Goal: Task Accomplishment & Management: Manage account settings

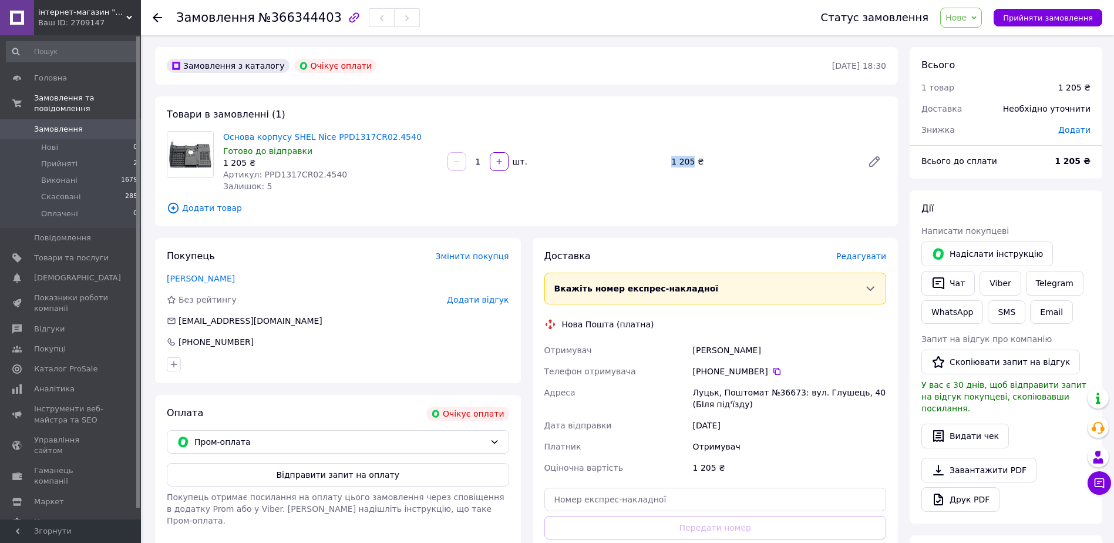
drag, startPoint x: 671, startPoint y: 159, endPoint x: 691, endPoint y: 159, distance: 19.4
click at [691, 159] on div "1 205 ₴" at bounding box center [762, 161] width 191 height 16
copy div "1 205"
drag, startPoint x: 401, startPoint y: 136, endPoint x: 327, endPoint y: 137, distance: 73.4
click at [327, 137] on span "Основа корпусу SHEL Nice PPD1317CR02.4540" at bounding box center [330, 137] width 215 height 12
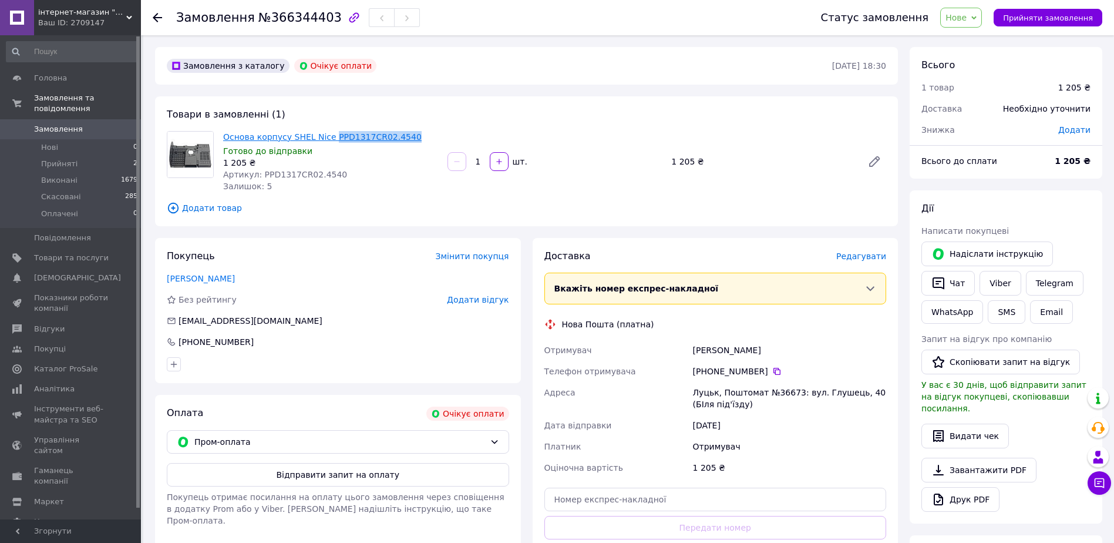
copy link "PPD1317CR02.4540"
click at [981, 19] on span "Нове" at bounding box center [961, 18] width 42 height 20
click at [974, 40] on li "Прийнято" at bounding box center [968, 41] width 54 height 18
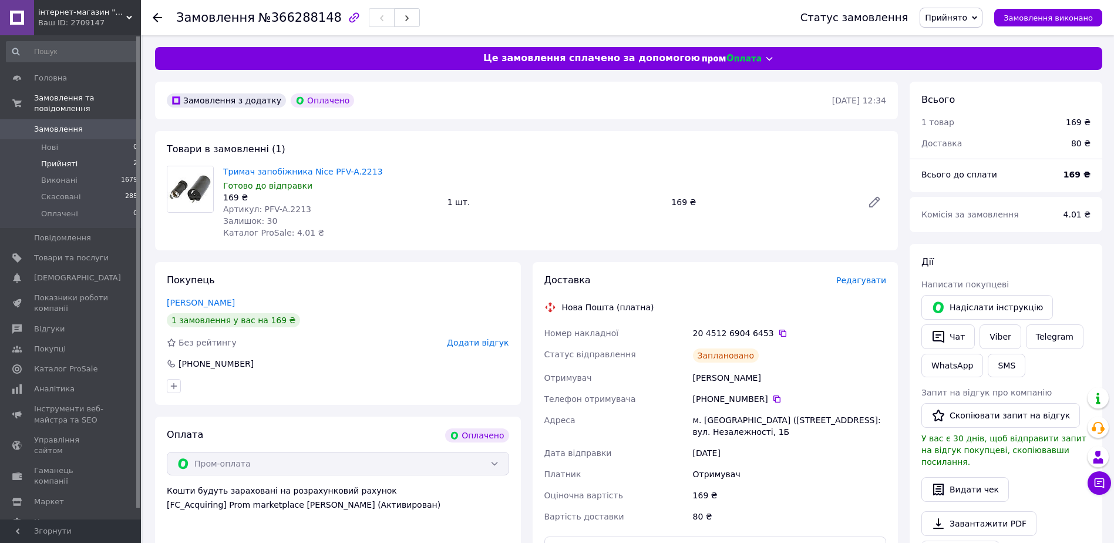
click at [86, 156] on li "Прийняті 2" at bounding box center [72, 164] width 144 height 16
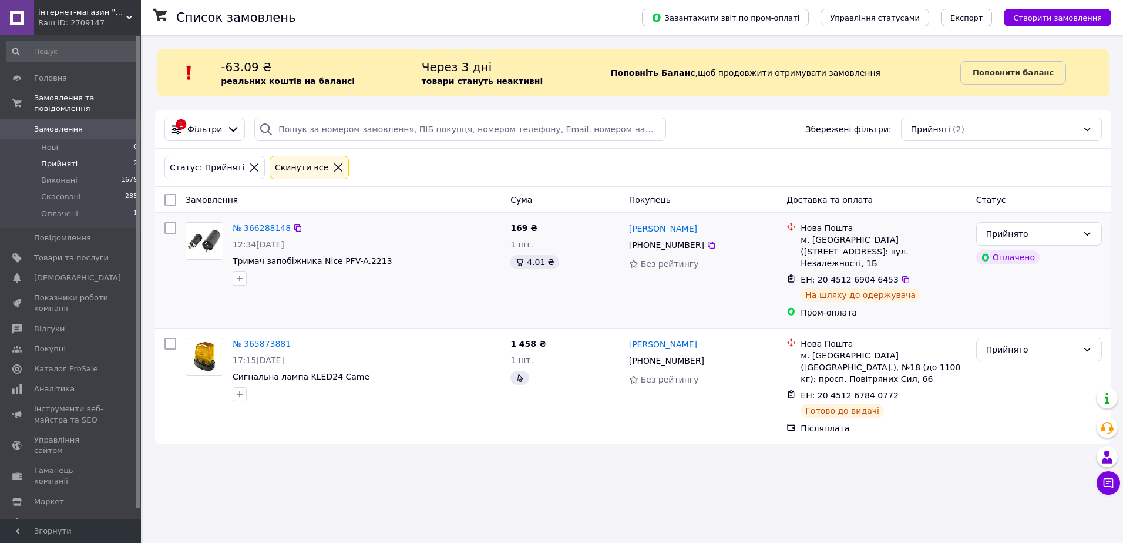
click at [260, 227] on link "№ 366288148" at bounding box center [262, 227] width 58 height 9
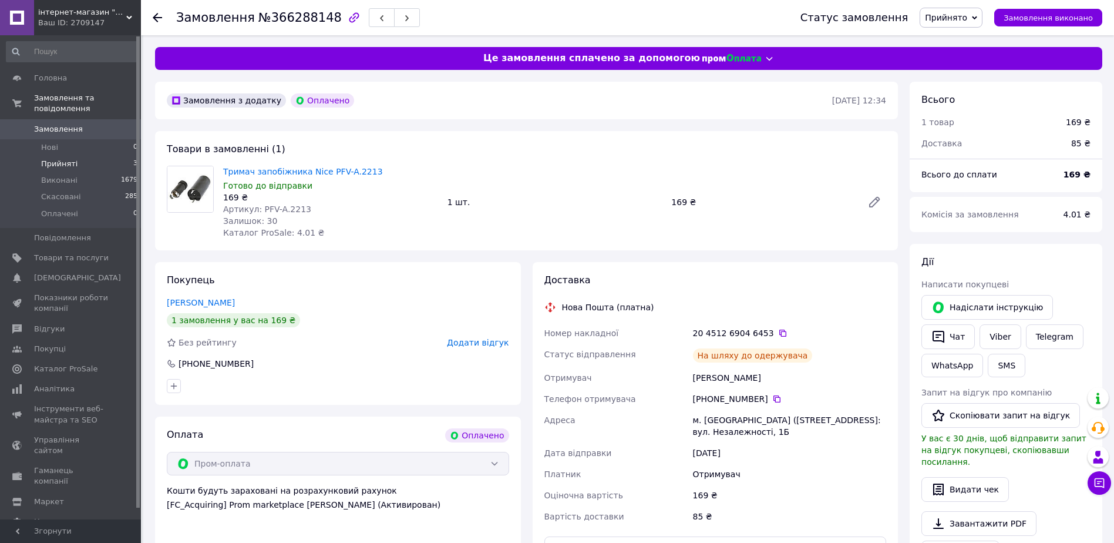
click at [92, 156] on li "Прийняті 3" at bounding box center [72, 164] width 144 height 16
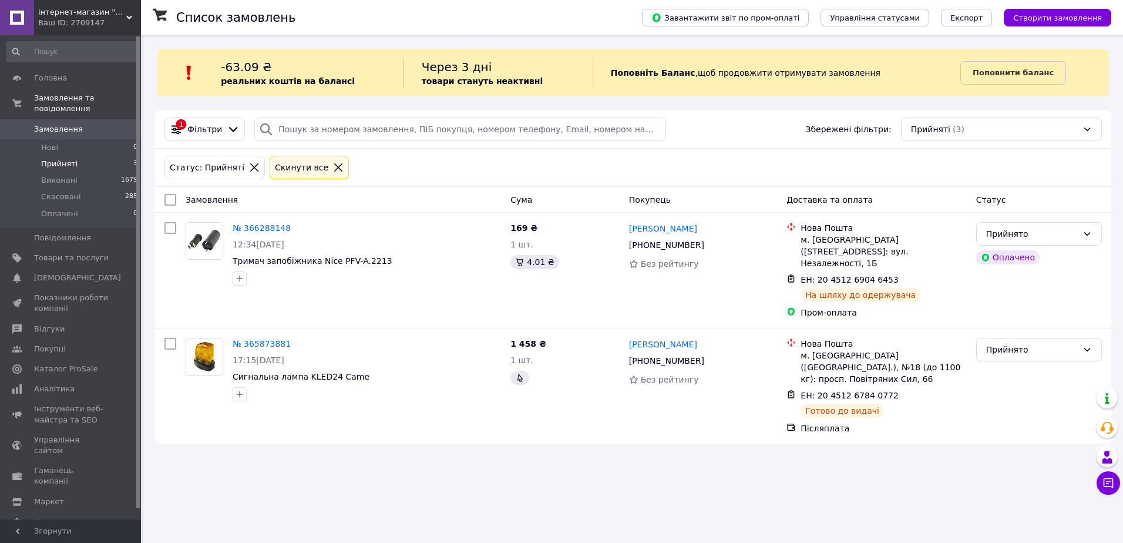
click at [86, 156] on li "Прийняті 3" at bounding box center [72, 164] width 144 height 16
click at [60, 124] on span "Замовлення" at bounding box center [58, 129] width 49 height 11
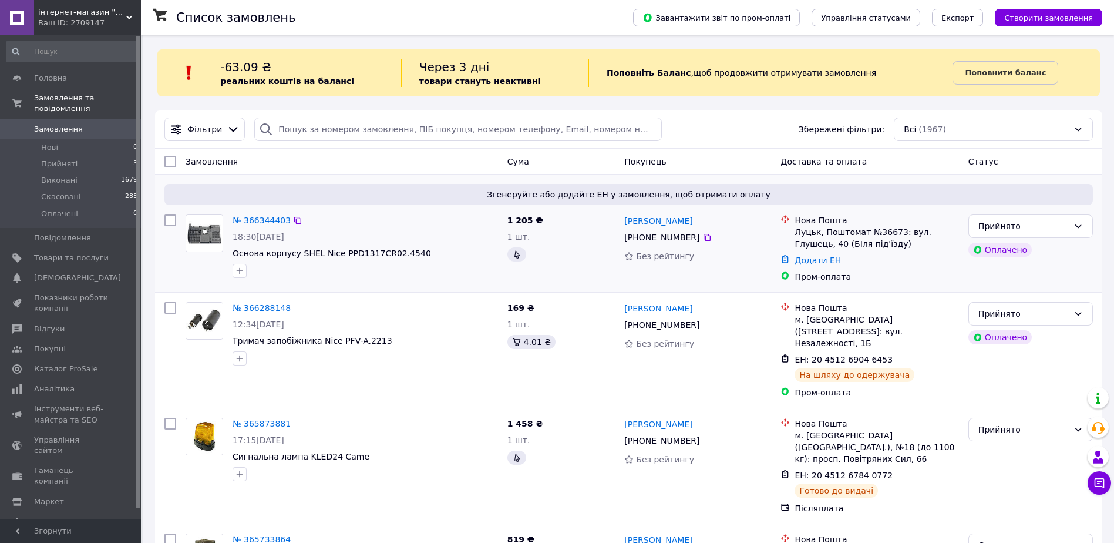
click at [256, 221] on link "№ 366344403" at bounding box center [262, 220] width 58 height 9
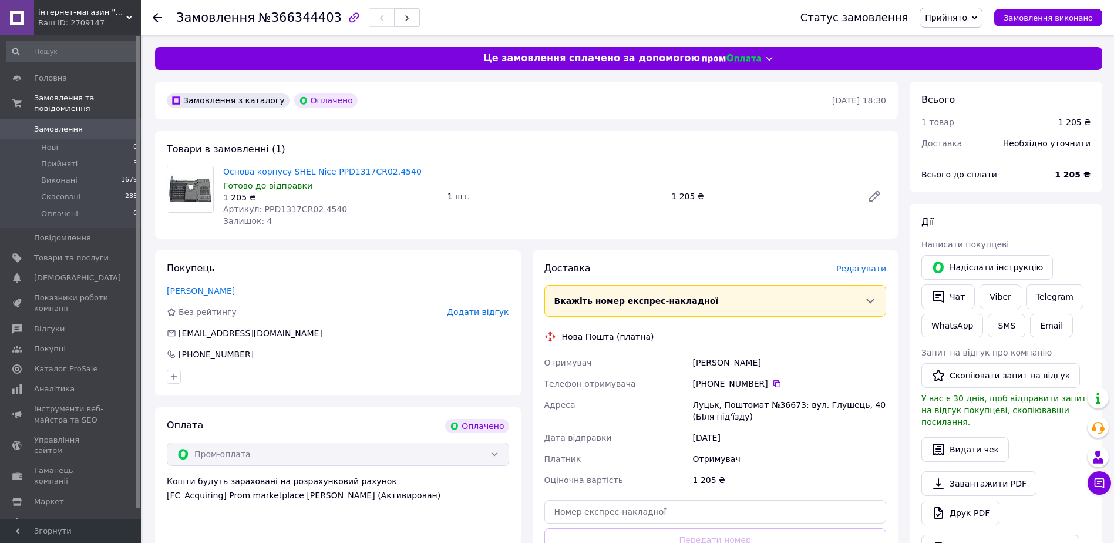
drag, startPoint x: 694, startPoint y: 361, endPoint x: 758, endPoint y: 361, distance: 64.0
click at [758, 361] on div "[PERSON_NAME]" at bounding box center [790, 362] width 198 height 21
copy div "[PERSON_NAME]"
click at [568, 243] on div "Замовлення з каталогу Оплачено 12.10.2025 • 18:30 Товари в замовленні (1) Основ…" at bounding box center [526, 466] width 755 height 769
click at [997, 301] on link "Viber" at bounding box center [1000, 296] width 41 height 25
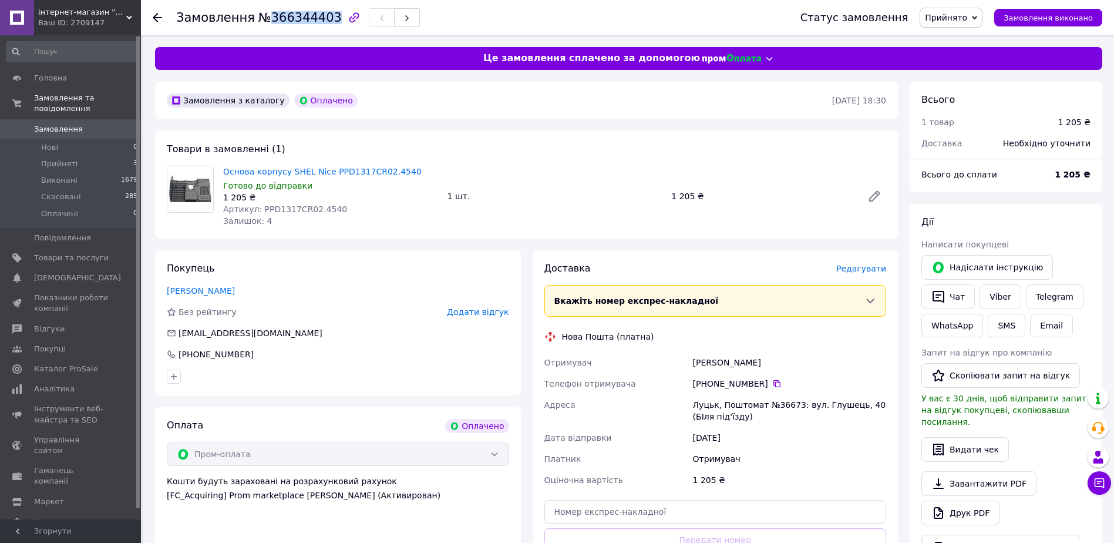
drag, startPoint x: 264, startPoint y: 19, endPoint x: 319, endPoint y: 18, distance: 54.6
click at [319, 18] on span "№366344403" at bounding box center [299, 18] width 83 height 14
copy span "366344403"
click at [542, 127] on div "Замовлення з каталогу Оплачено 12.10.2025 • 18:30 Товари в замовленні (1) Основ…" at bounding box center [526, 466] width 755 height 769
click at [962, 475] on link "Завантажити PDF" at bounding box center [978, 483] width 115 height 25
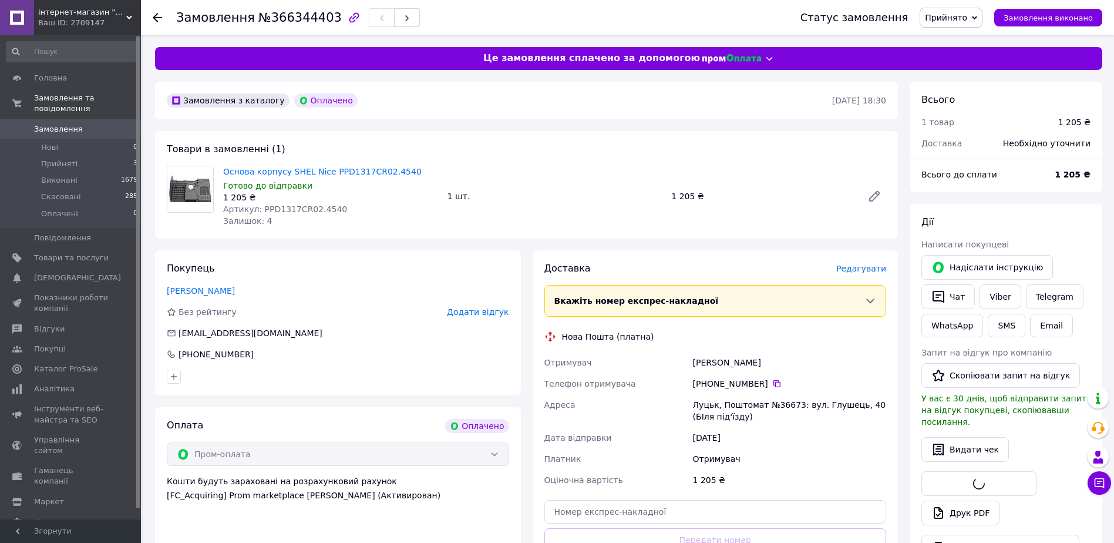
drag, startPoint x: 707, startPoint y: 383, endPoint x: 760, endPoint y: 383, distance: 52.9
click at [760, 383] on div "[PHONE_NUMBER]" at bounding box center [789, 384] width 193 height 12
copy div "0 96 276 10 12"
drag, startPoint x: 694, startPoint y: 406, endPoint x: 792, endPoint y: 404, distance: 98.7
click at [792, 404] on div "Луцьк, Поштомат №36673: вул. Глушець, 40 (БІля під'їзду)" at bounding box center [790, 410] width 198 height 33
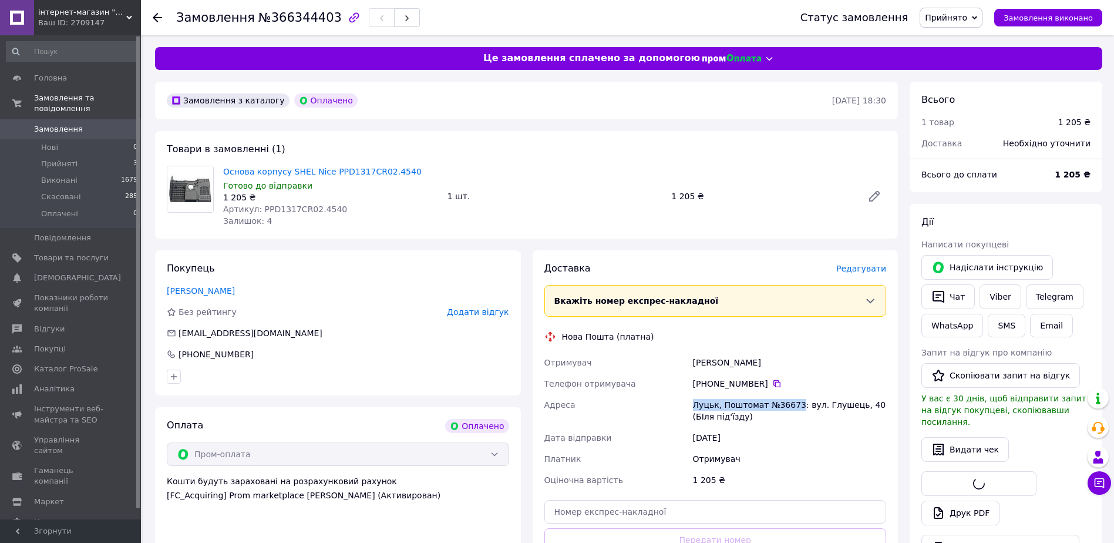
copy div "Луцьк, Поштомат №36673"
drag, startPoint x: 403, startPoint y: 169, endPoint x: 224, endPoint y: 166, distance: 179.1
click at [224, 166] on span "Основа корпусу SHEL Nice PPD1317CR02.4540" at bounding box center [330, 172] width 215 height 12
copy link "Основа корпусу SHEL Nice PPD1317CR02.4540"
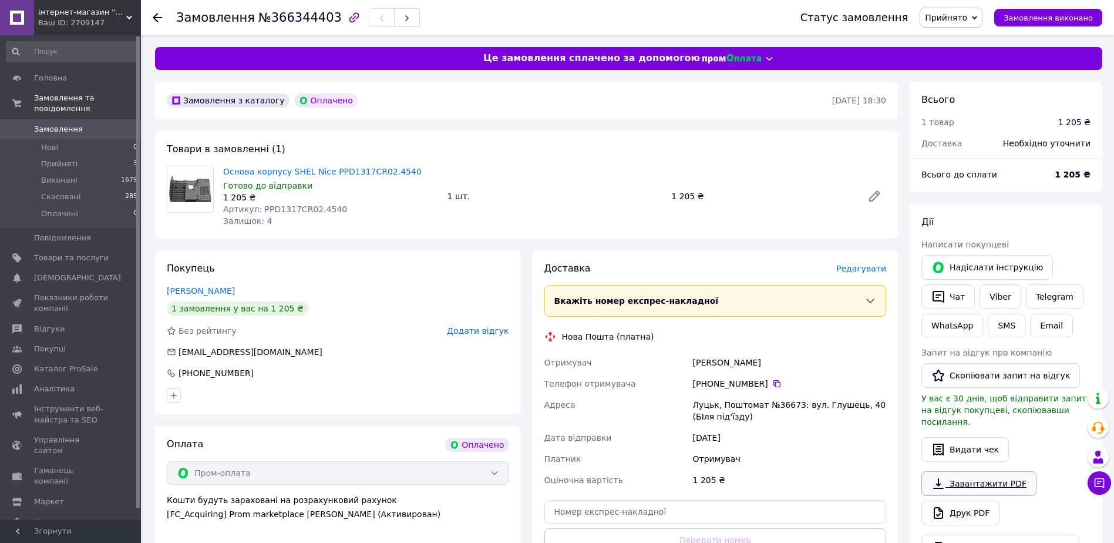
click at [970, 473] on link "Завантажити PDF" at bounding box center [978, 483] width 115 height 25
